Goal: Information Seeking & Learning: Check status

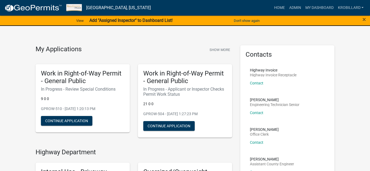
scroll to position [192, 0]
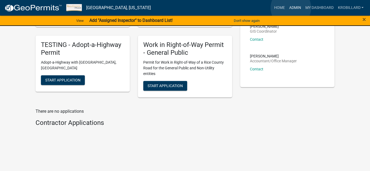
click at [291, 8] on link "Admin" at bounding box center [295, 8] width 16 height 10
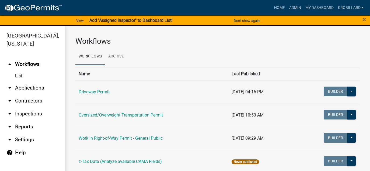
click at [24, 127] on link "arrow_drop_down Reports" at bounding box center [32, 126] width 65 height 13
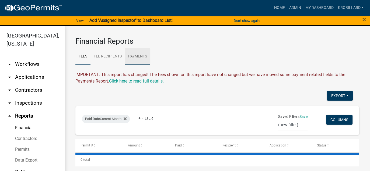
click at [141, 54] on link "Payments" at bounding box center [137, 56] width 25 height 17
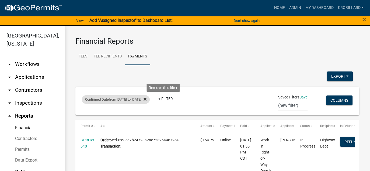
click at [146, 97] on icon at bounding box center [144, 99] width 3 height 4
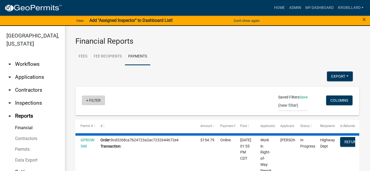
click at [93, 101] on link "+ Filter" at bounding box center [93, 100] width 23 height 10
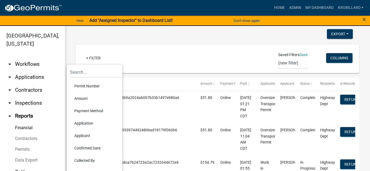
scroll to position [43, 0]
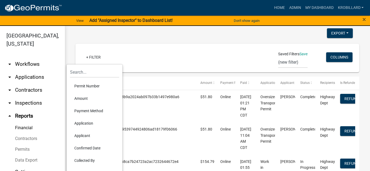
click at [84, 148] on li "Confirmed Date" at bounding box center [94, 148] width 49 height 12
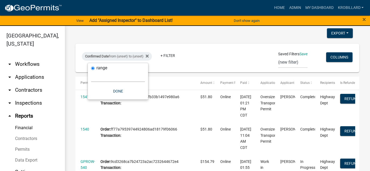
click at [99, 80] on select "[DATE] [DATE] Current Week Previous Week Current Month Last Month Current Calen…" at bounding box center [118, 76] width 54 height 11
select select "custom"
click at [91, 71] on select "[DATE] [DATE] Current Week Previous Week Current Month Last Month Current Calen…" at bounding box center [118, 76] width 54 height 11
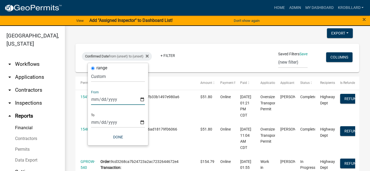
click at [142, 101] on input "date" at bounding box center [118, 99] width 54 height 11
type input "[DATE]"
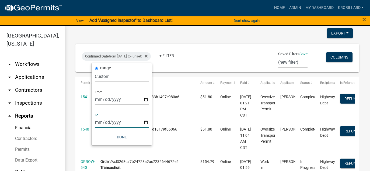
click at [146, 122] on input "date" at bounding box center [122, 122] width 54 height 11
type input "2025-08-19"
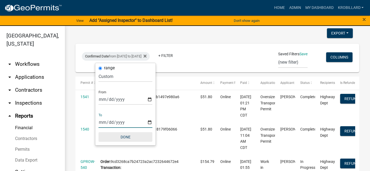
click at [126, 138] on button "Done" at bounding box center [125, 137] width 54 height 10
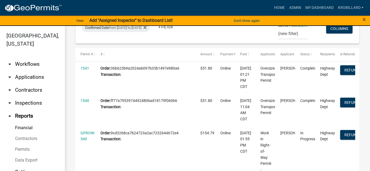
scroll to position [72, 0]
click at [345, 7] on link "krobillard" at bounding box center [350, 8] width 30 height 10
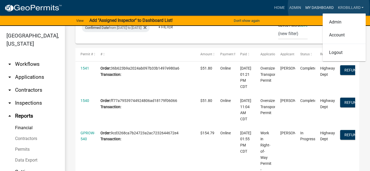
click at [328, 7] on link "My Dashboard" at bounding box center [319, 8] width 33 height 10
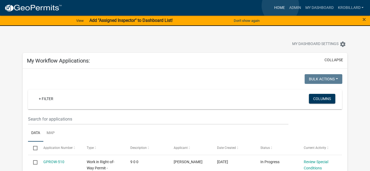
click at [280, 6] on link "Home" at bounding box center [279, 8] width 15 height 10
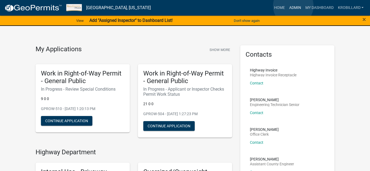
click at [293, 6] on link "Admin" at bounding box center [295, 8] width 16 height 10
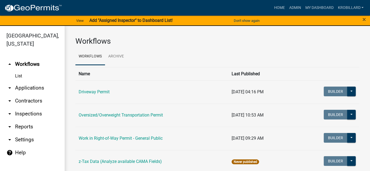
click at [19, 127] on link "arrow_drop_down Reports" at bounding box center [32, 126] width 65 height 13
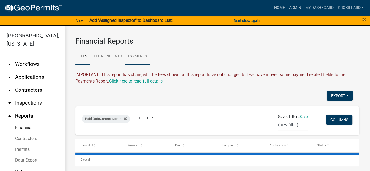
click at [134, 55] on link "Payments" at bounding box center [137, 56] width 25 height 17
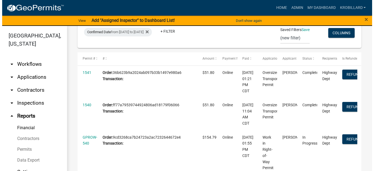
scroll to position [72, 0]
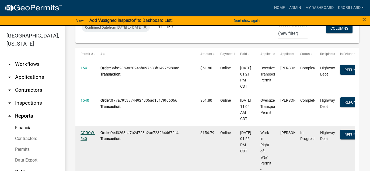
click at [87, 132] on link "GPROW-540" at bounding box center [87, 135] width 15 height 10
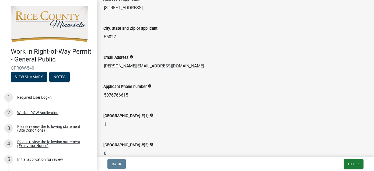
scroll to position [176, 0]
